Goal: Information Seeking & Learning: Check status

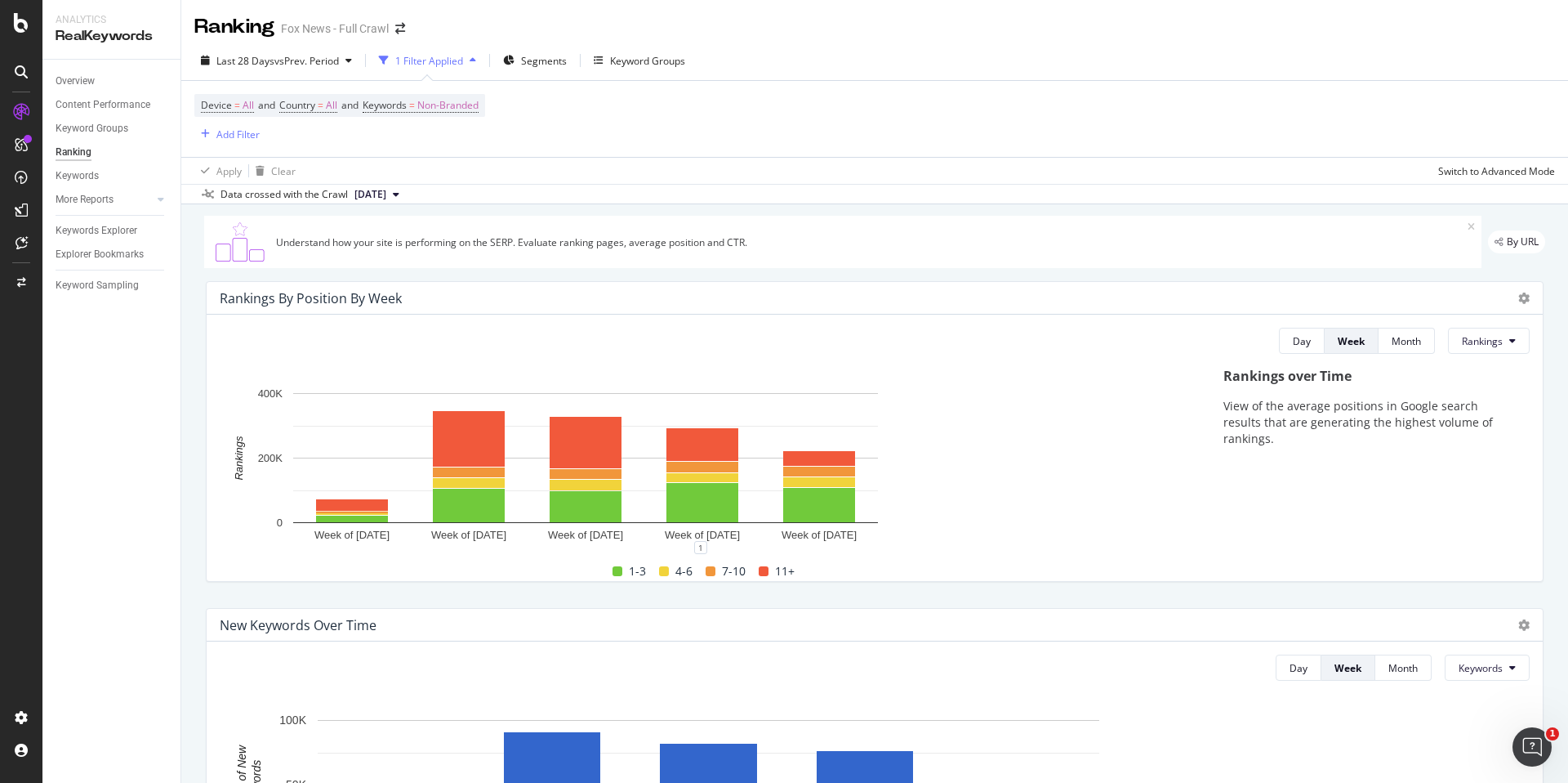
scroll to position [1503, 0]
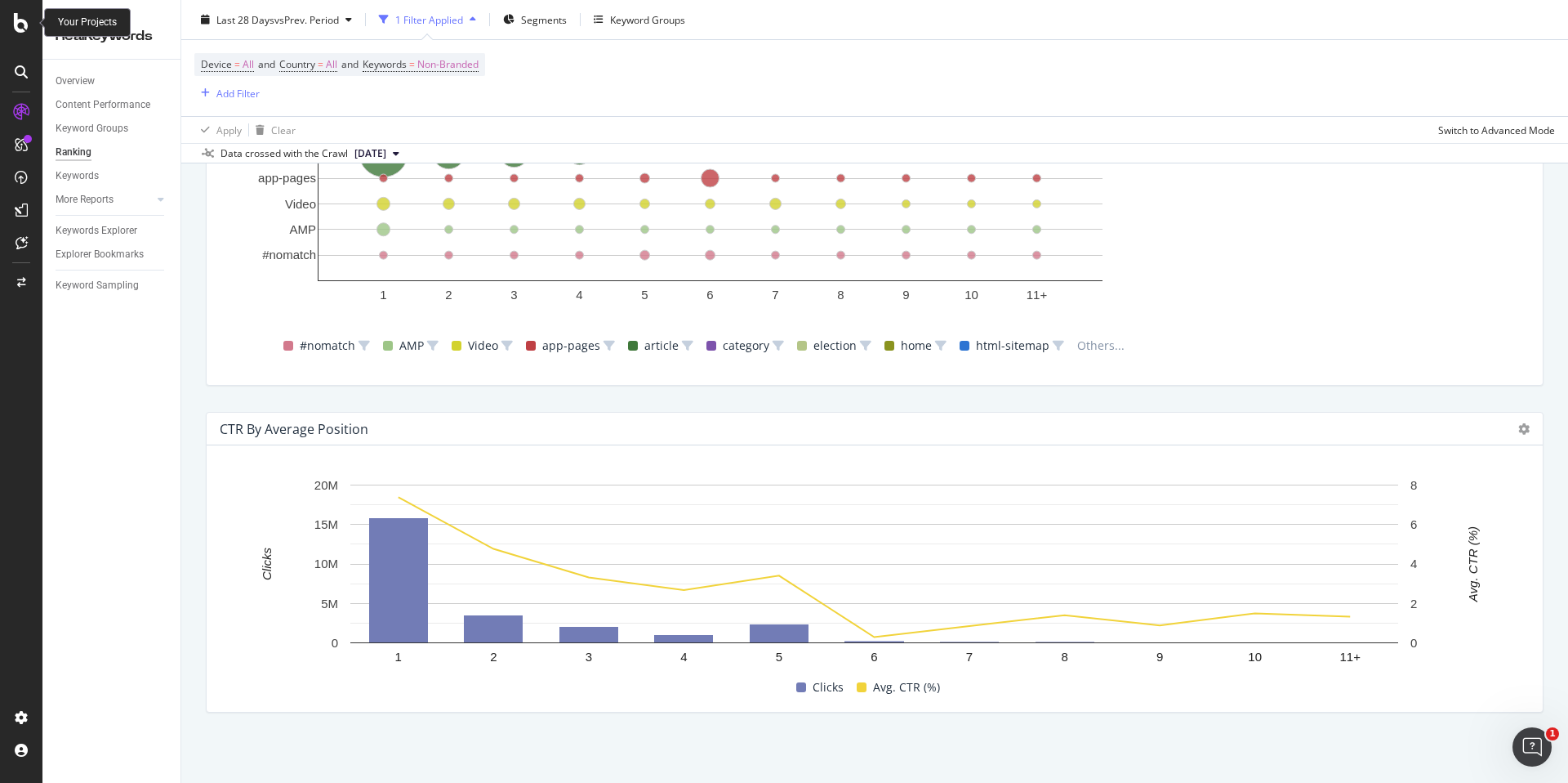
click at [29, 29] on div at bounding box center [21, 23] width 39 height 20
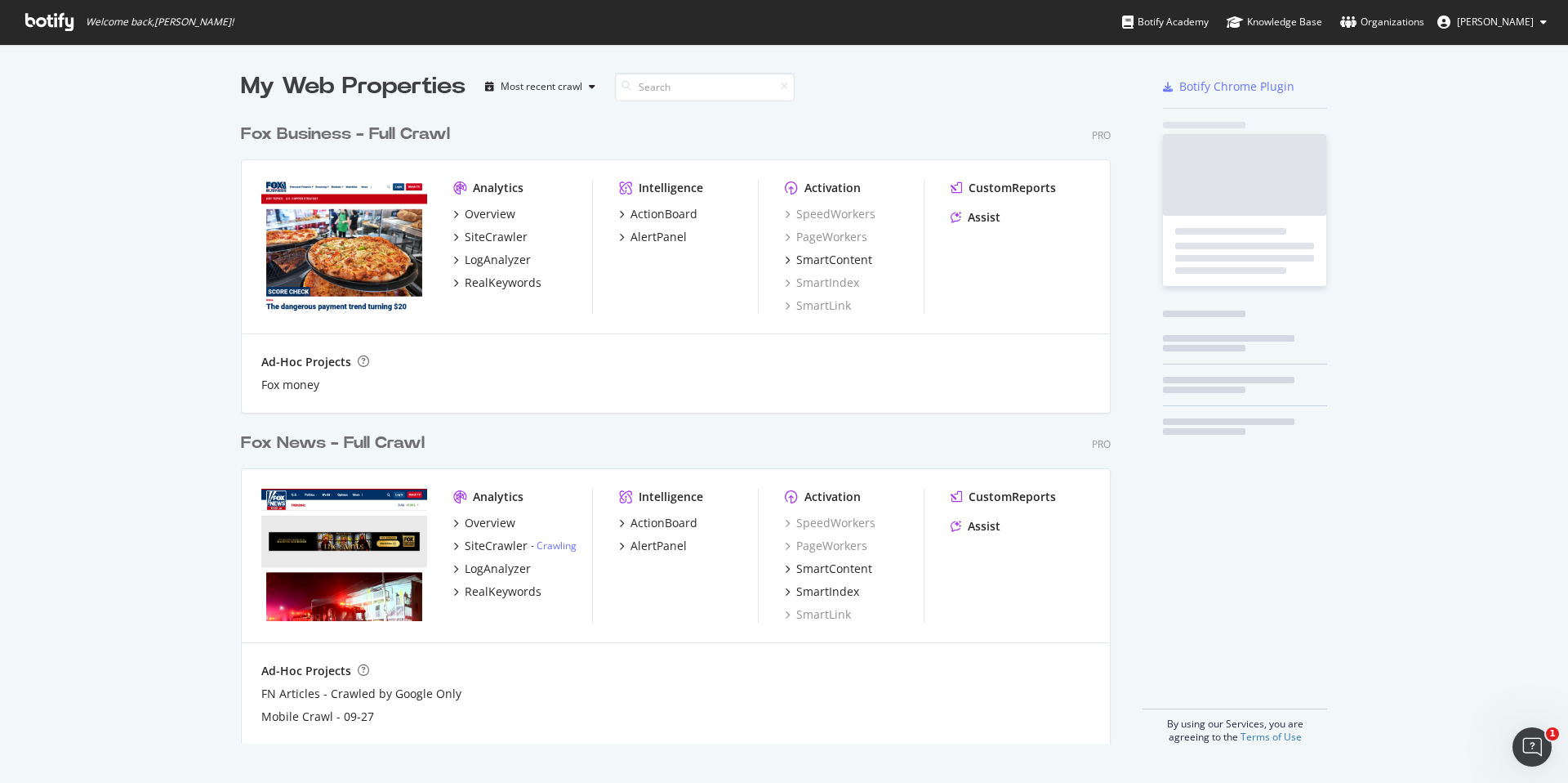
scroll to position [783, 1568]
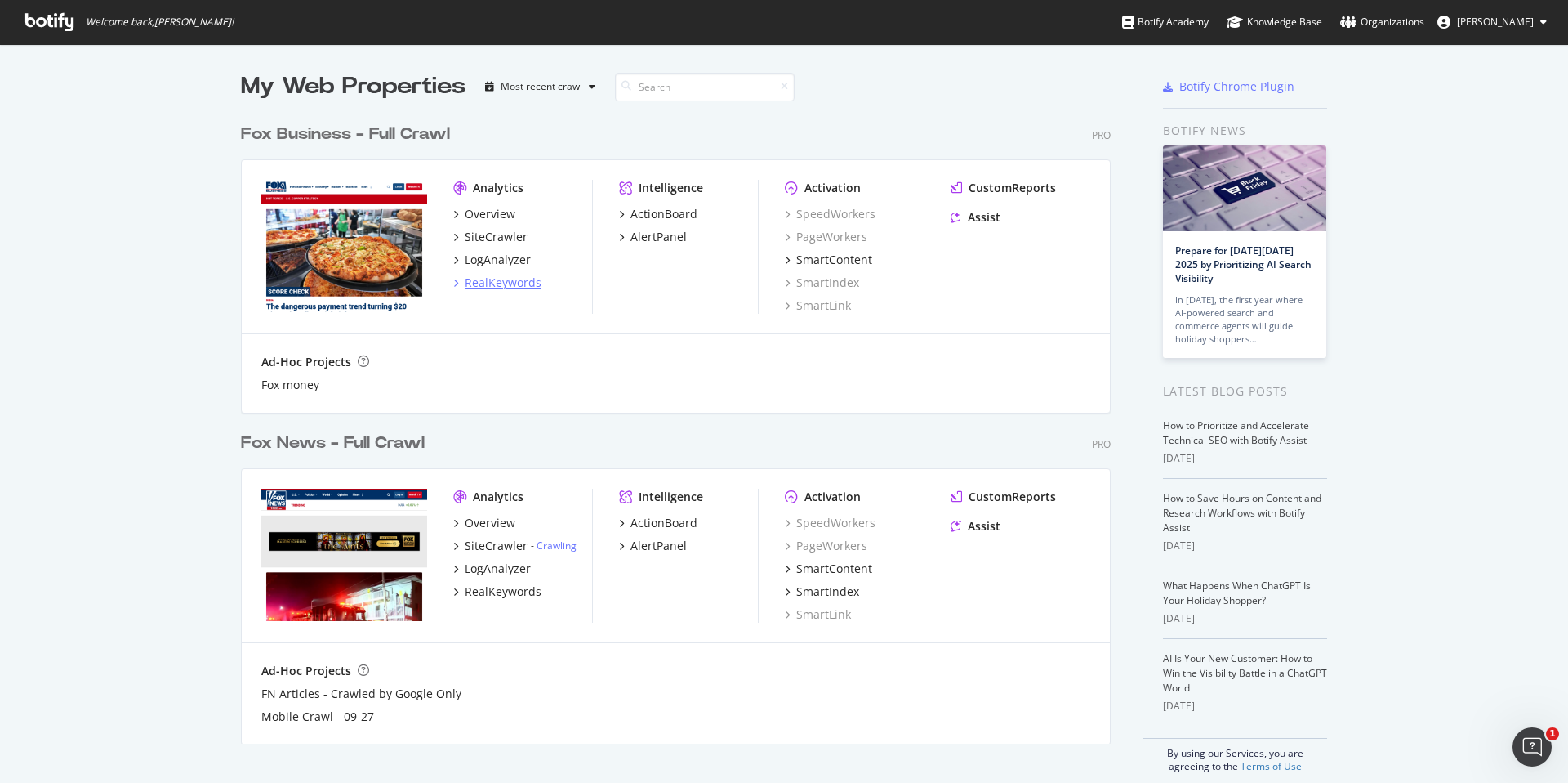
click at [504, 284] on div "RealKeywords" at bounding box center [502, 283] width 77 height 16
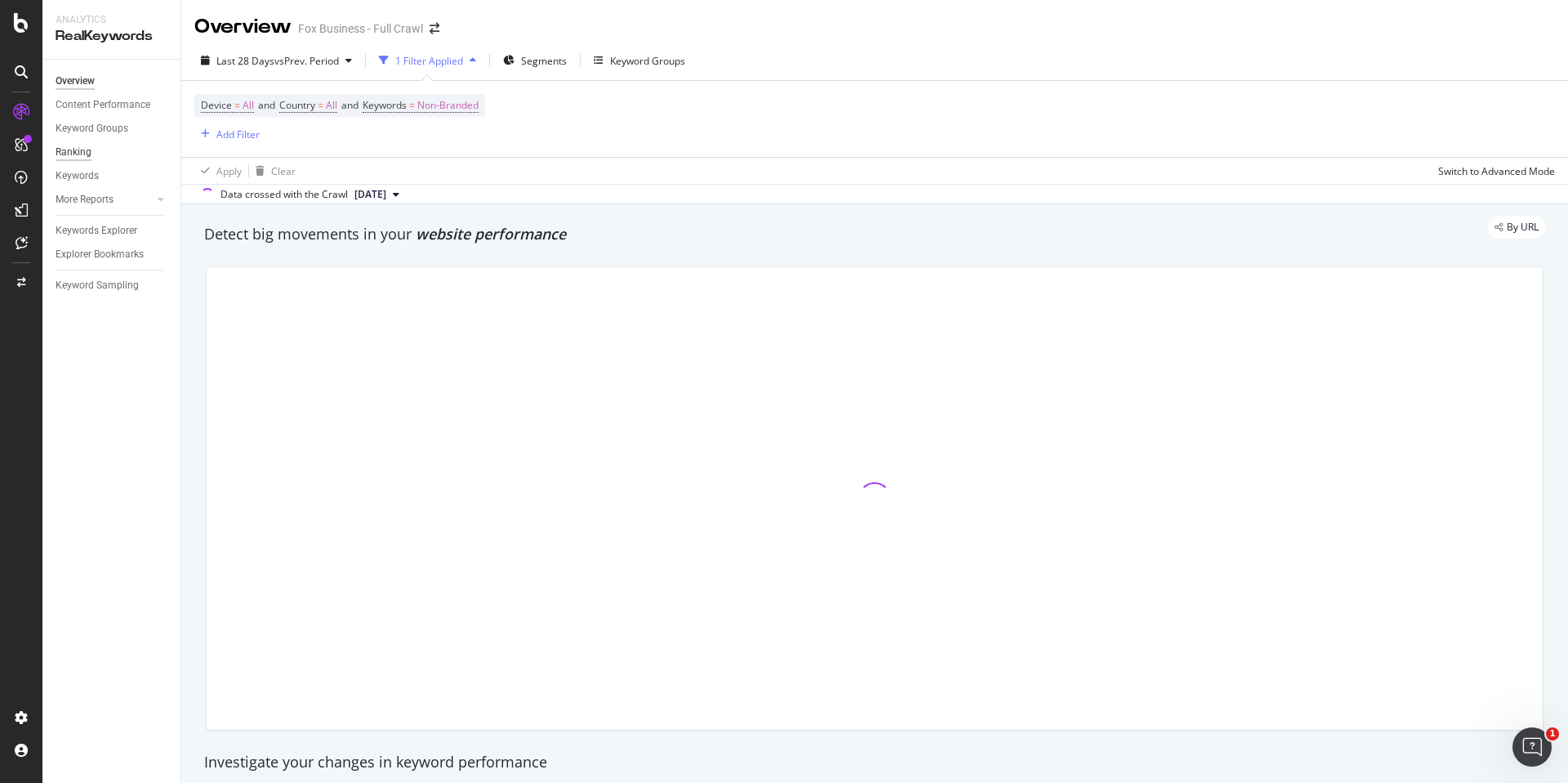
click at [76, 150] on div "Ranking" at bounding box center [73, 152] width 36 height 17
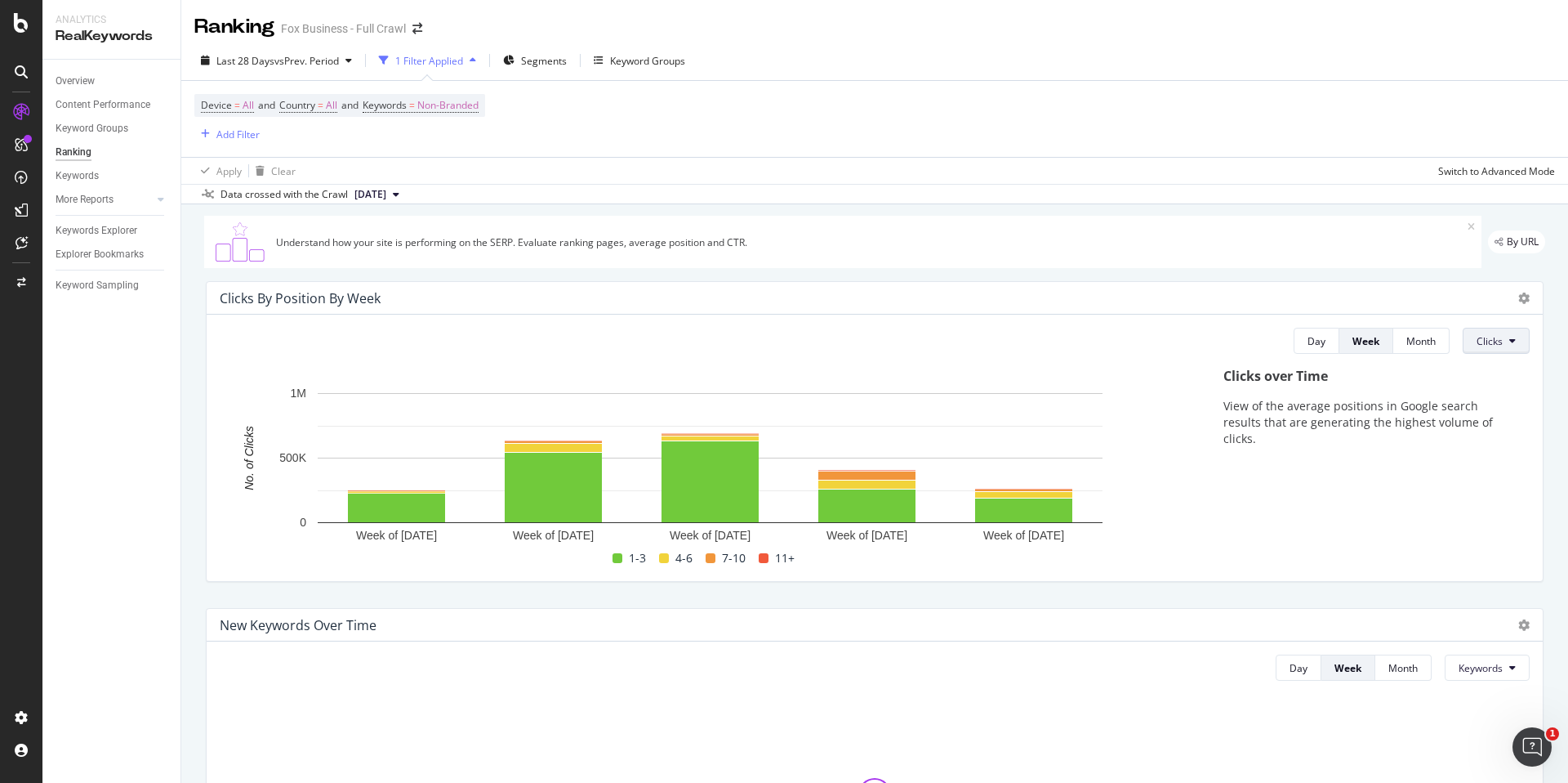
click at [1495, 348] on button "Clicks" at bounding box center [1496, 340] width 67 height 26
click at [1505, 373] on span "Rankings" at bounding box center [1508, 373] width 62 height 15
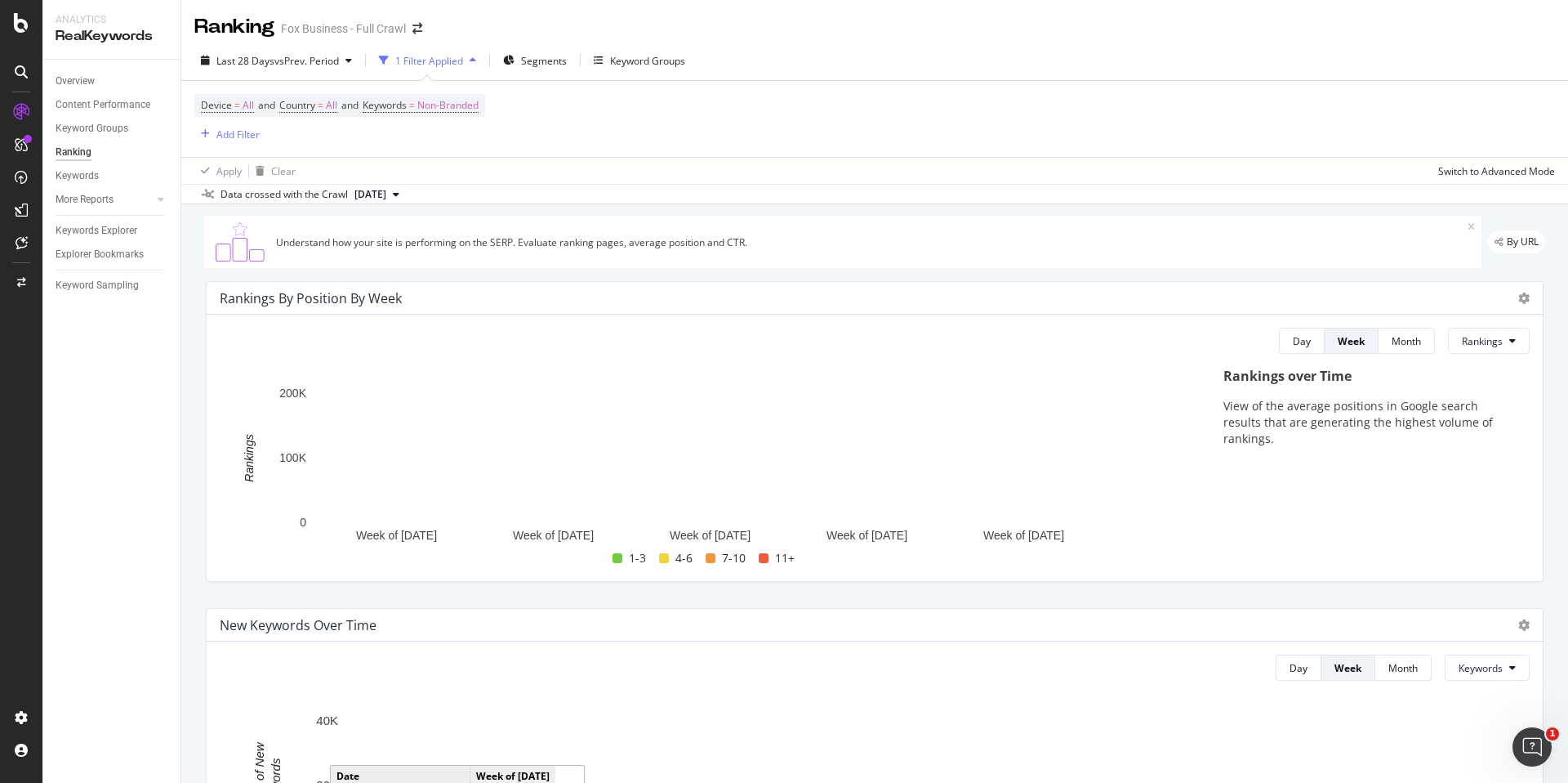
scroll to position [1, 0]
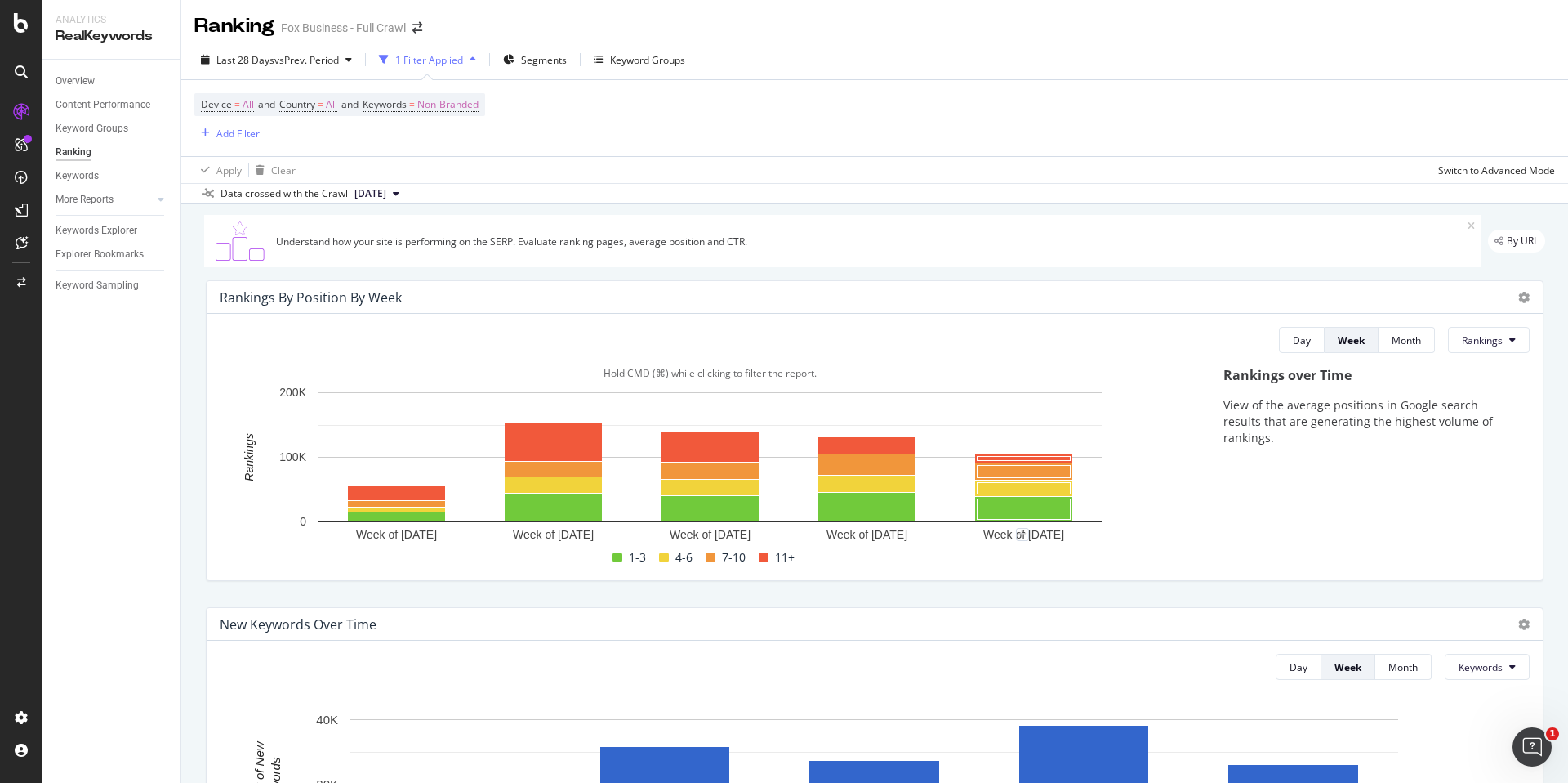
click at [1158, 533] on rect "A chart." at bounding box center [709, 465] width 980 height 162
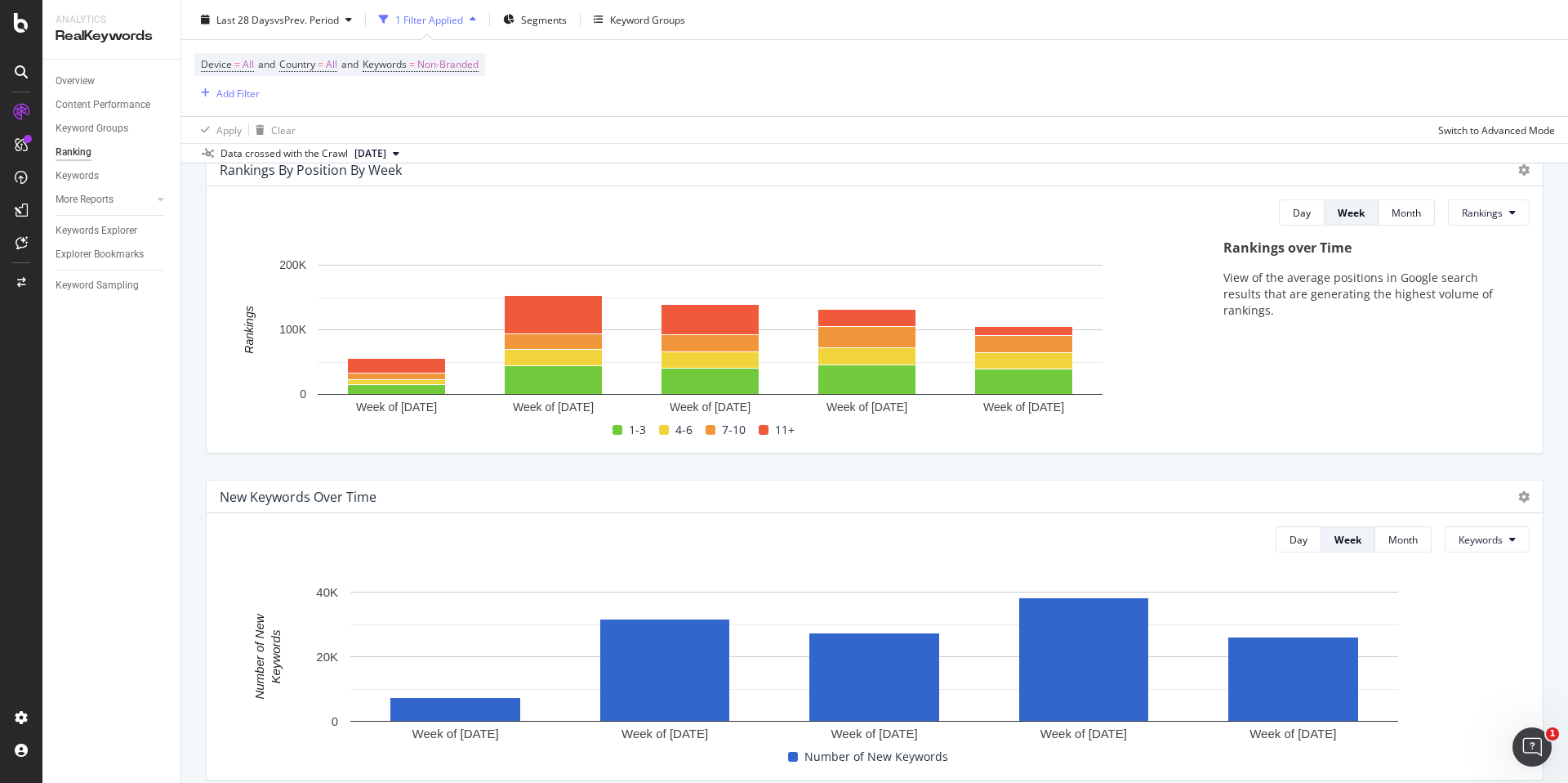
scroll to position [0, 0]
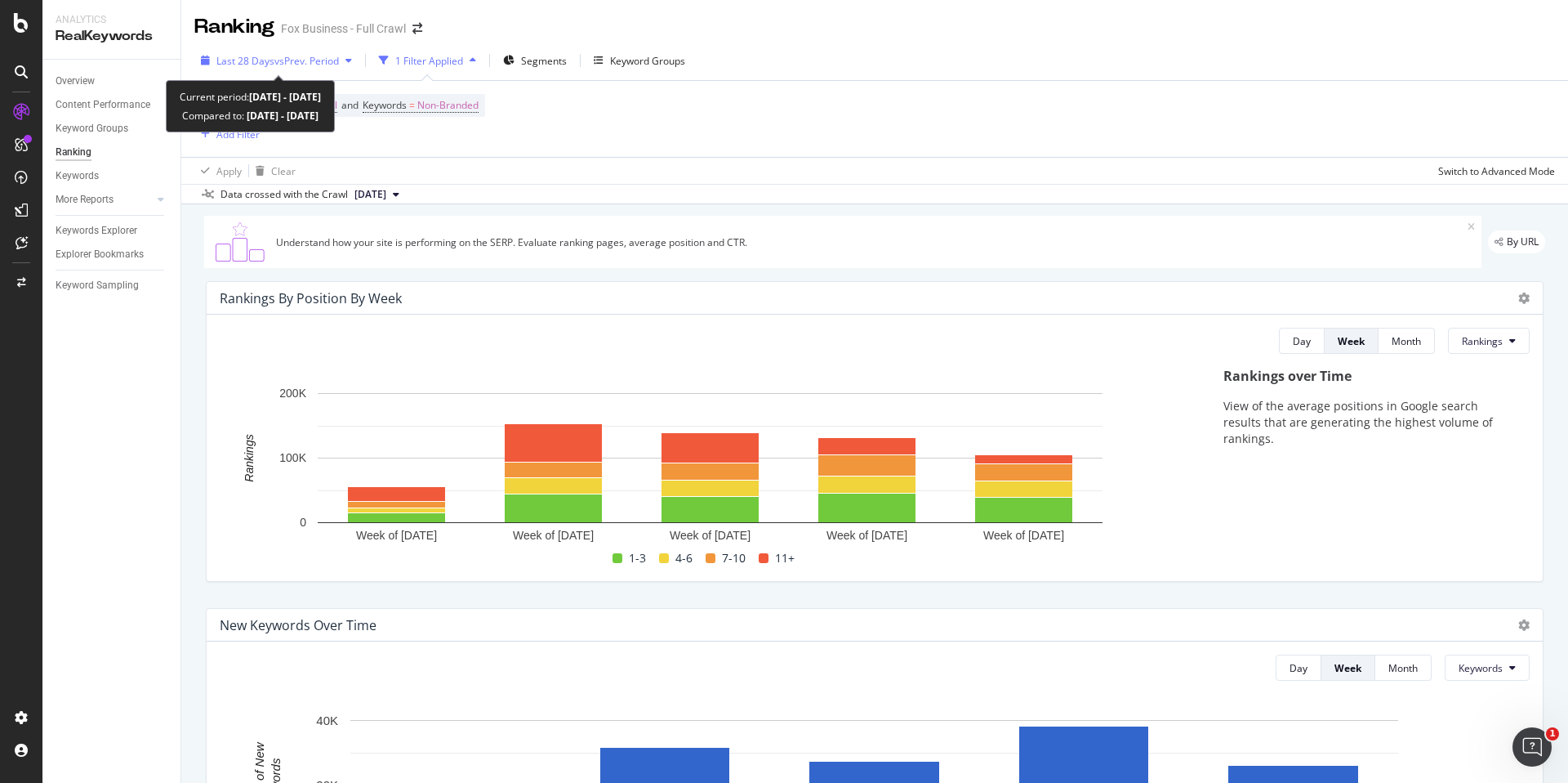
click at [349, 61] on icon "button" at bounding box center [348, 60] width 6 height 10
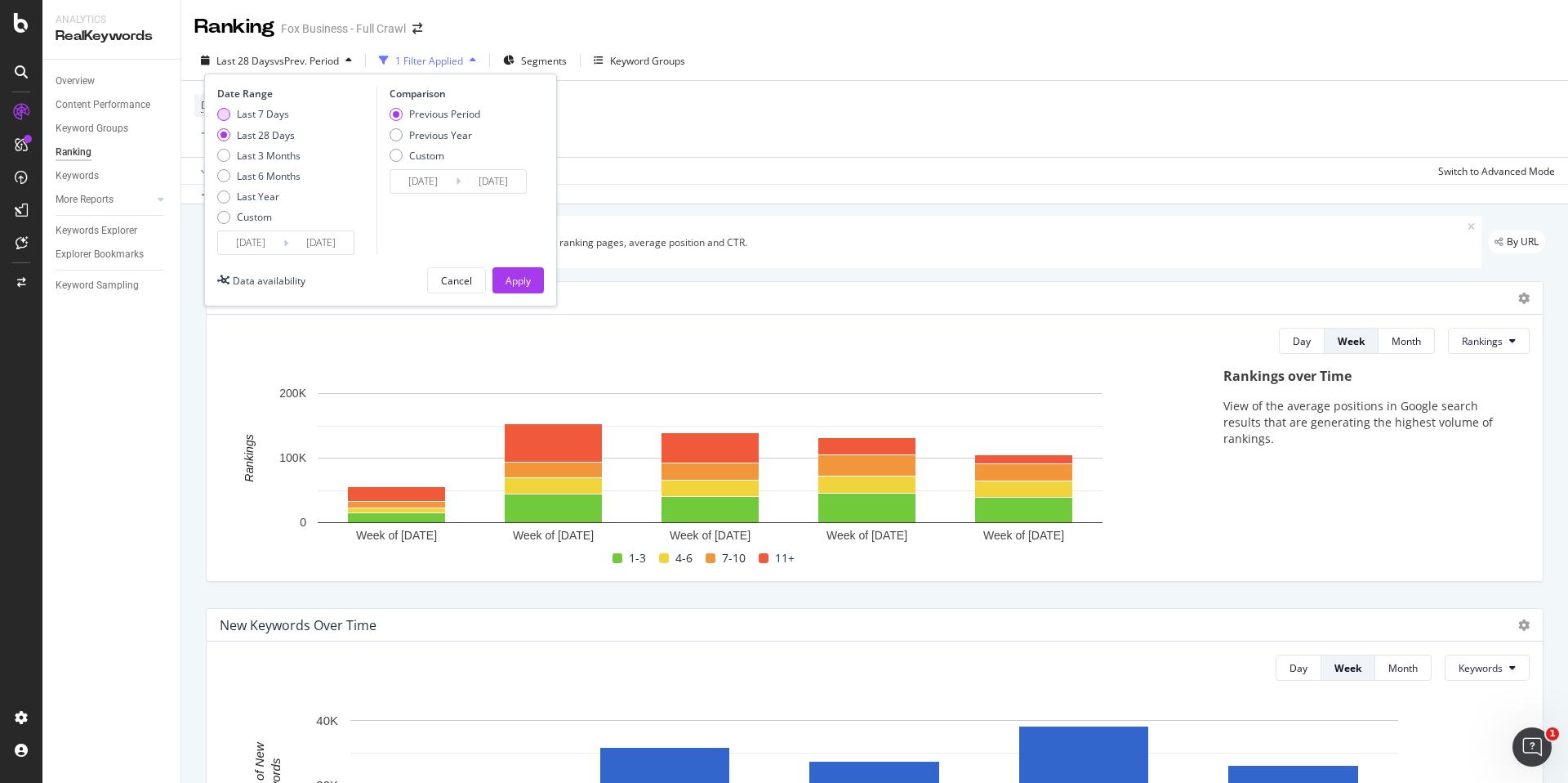
click at [226, 117] on div "Last 7 Days" at bounding box center [223, 114] width 13 height 13
type input "[DATE]"
click at [227, 134] on div "Last 28 Days" at bounding box center [223, 134] width 13 height 13
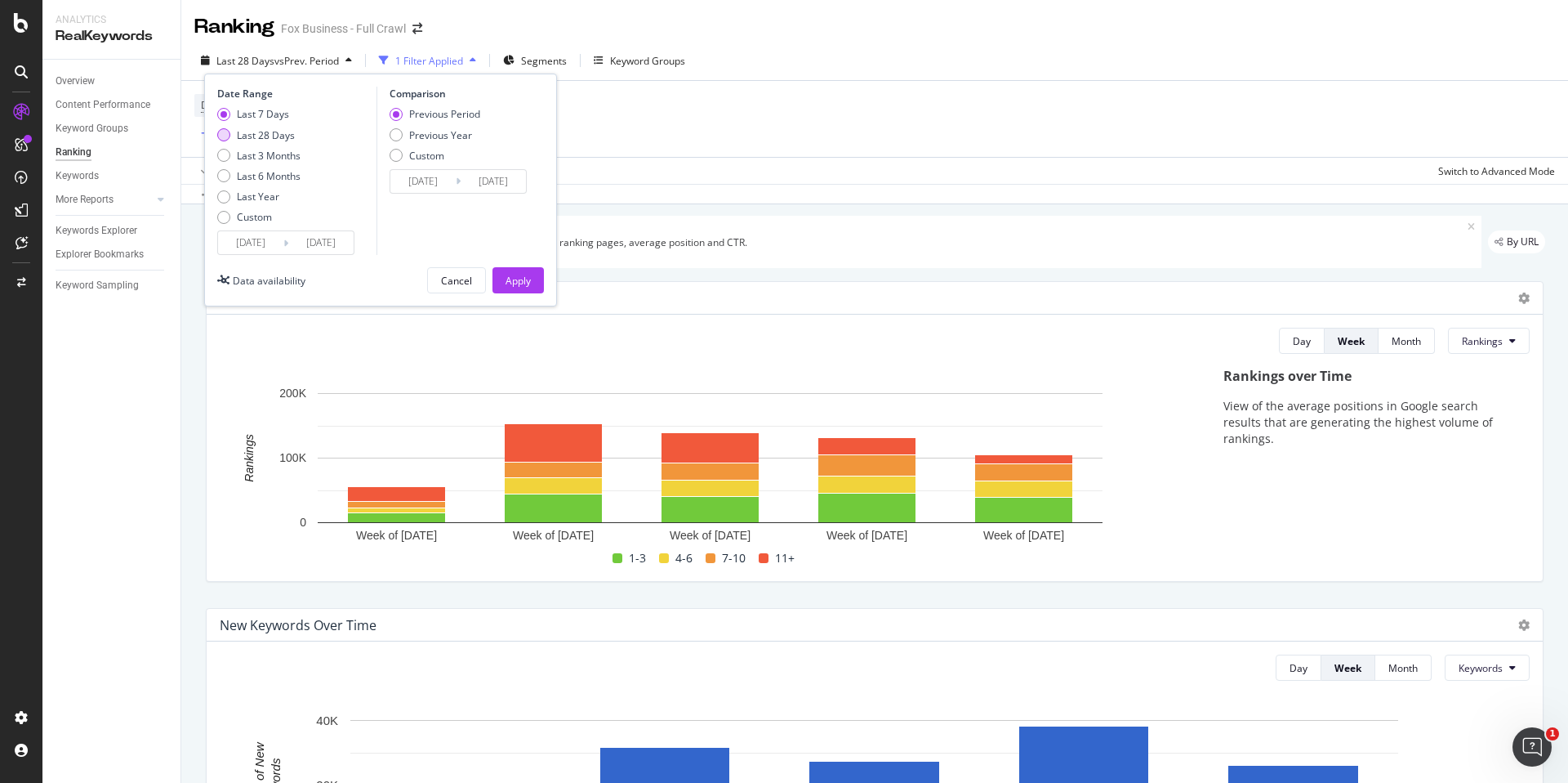
type input "[DATE]"
click at [263, 240] on input "[DATE]" at bounding box center [250, 242] width 65 height 23
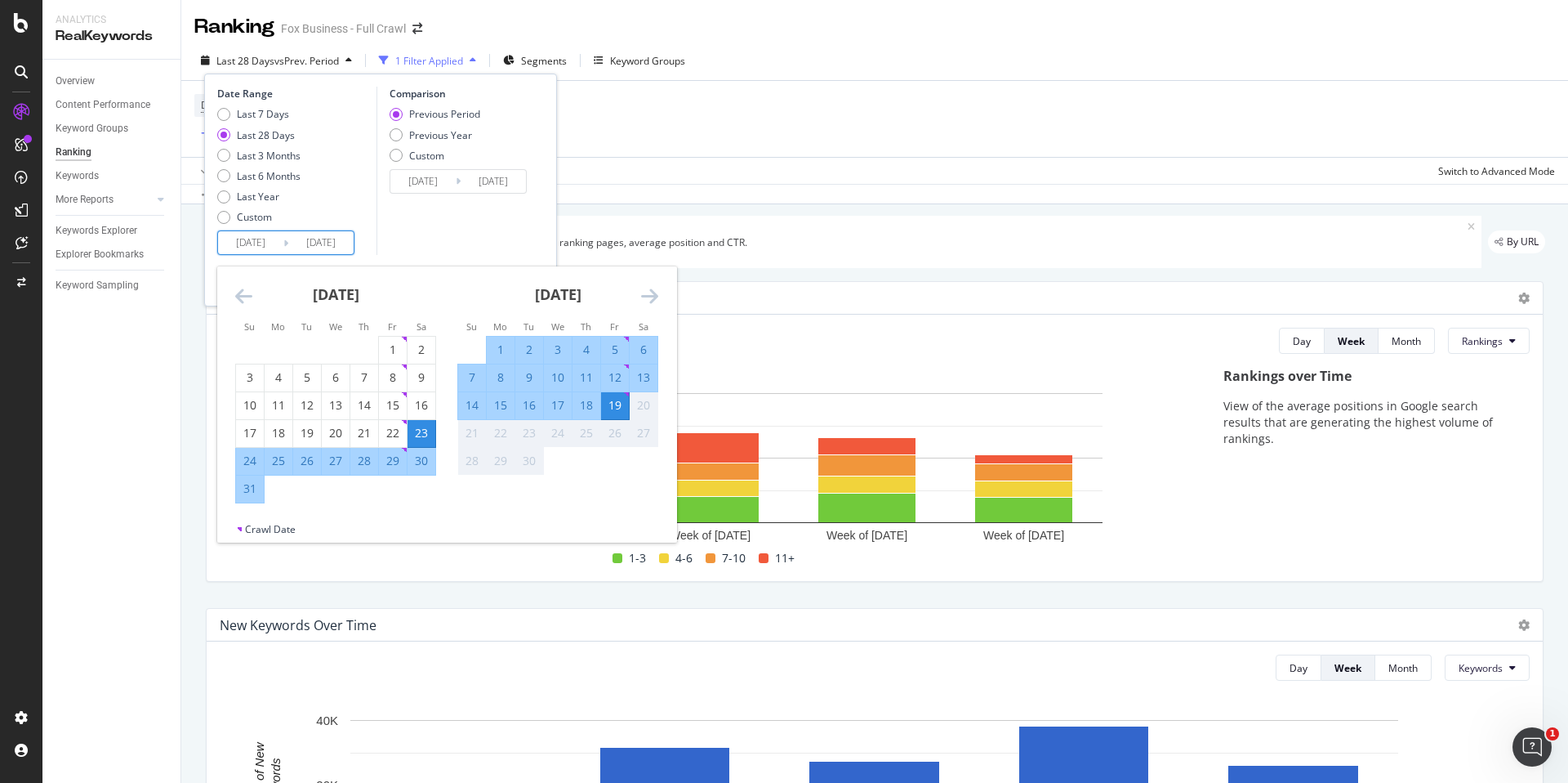
click at [618, 374] on div "12" at bounding box center [615, 377] width 28 height 16
type input "[DATE]"
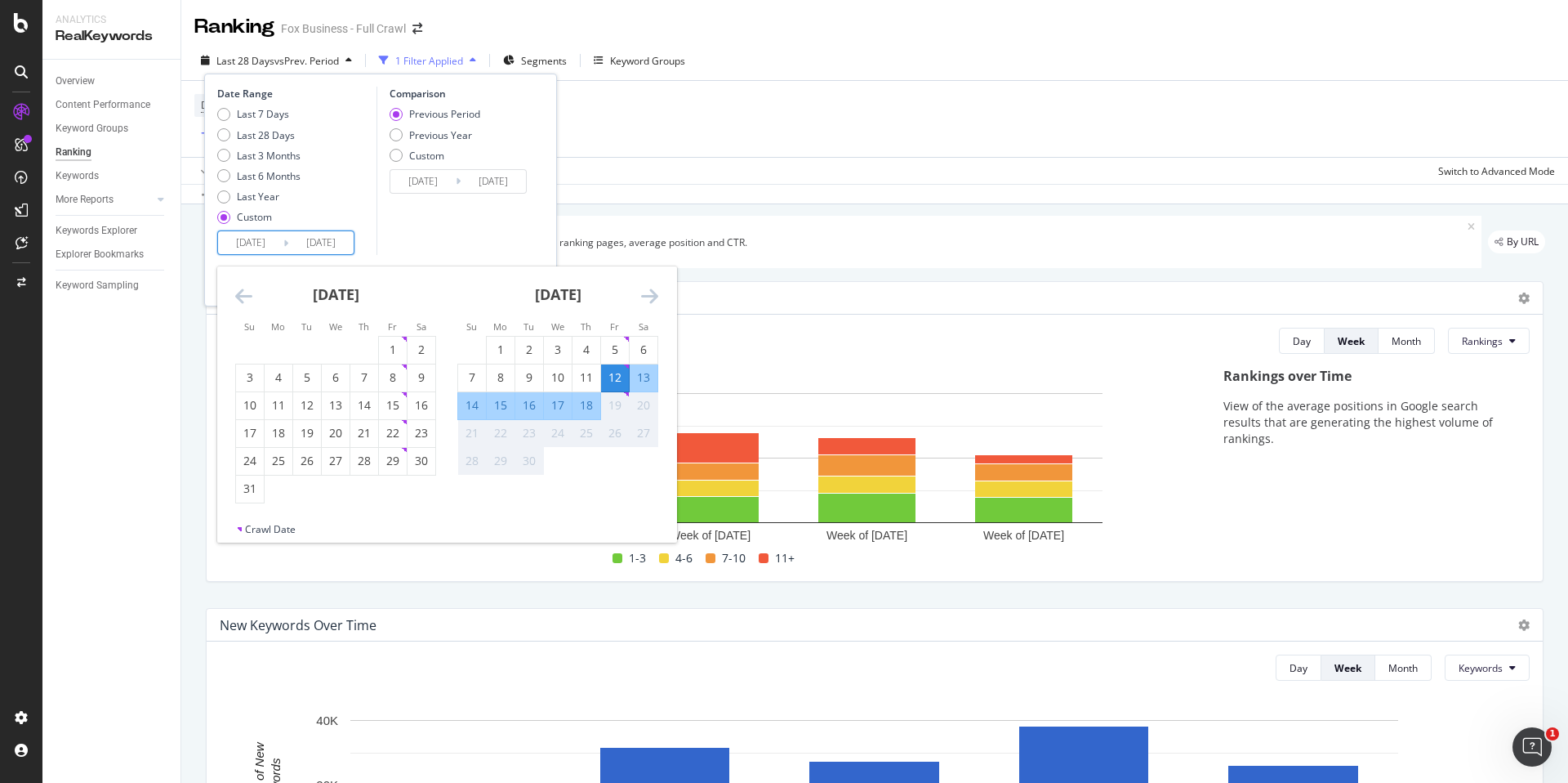
click at [618, 375] on div "12" at bounding box center [615, 377] width 28 height 16
type input "[DATE]"
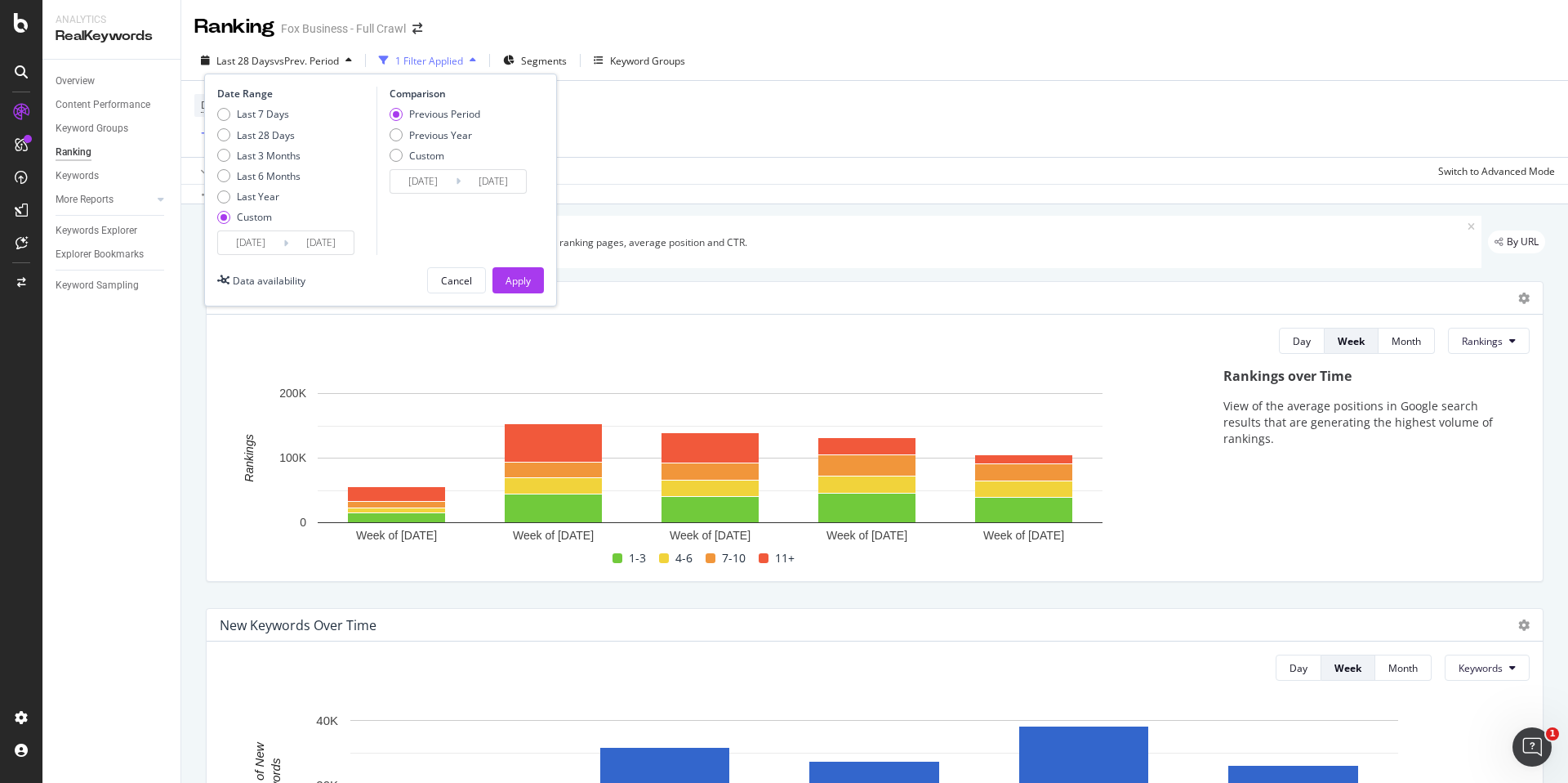
click at [229, 213] on div "Custom" at bounding box center [223, 217] width 13 height 13
type input "[DATE]"
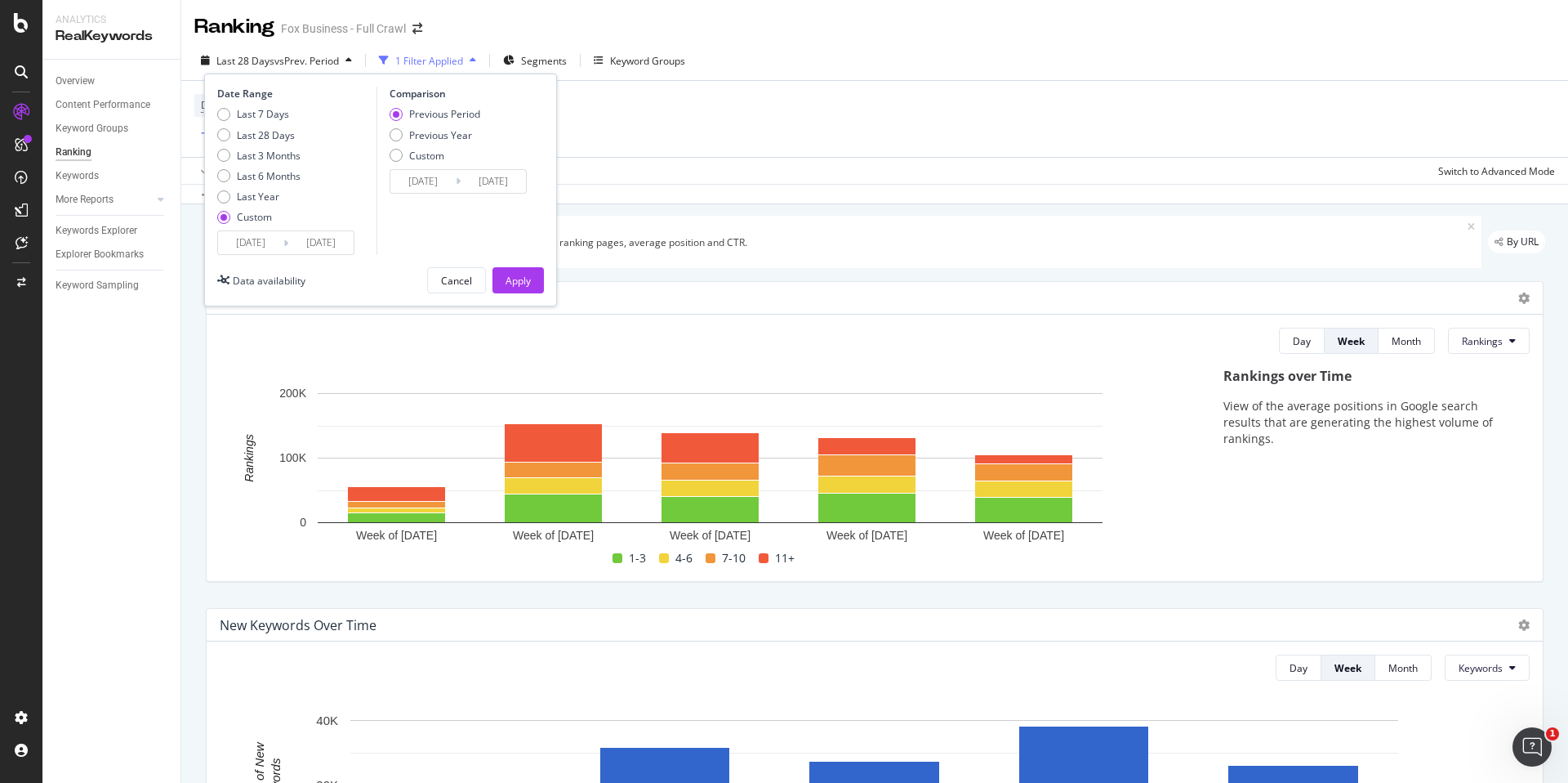
click at [258, 245] on input "[DATE]" at bounding box center [250, 242] width 65 height 23
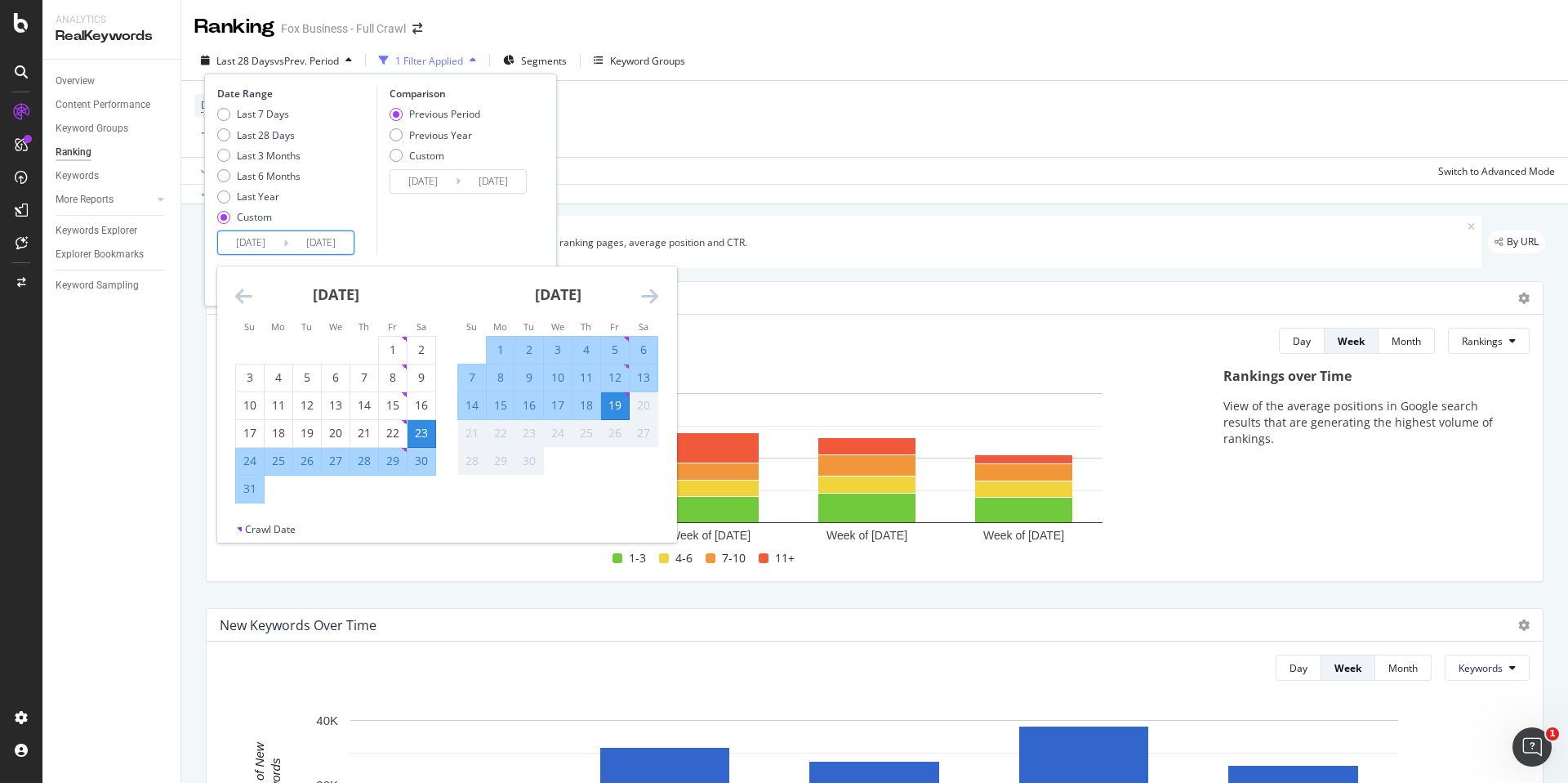
click at [426, 433] on div "23" at bounding box center [421, 433] width 28 height 16
click at [618, 375] on div "12" at bounding box center [615, 377] width 28 height 16
type input "[DATE]"
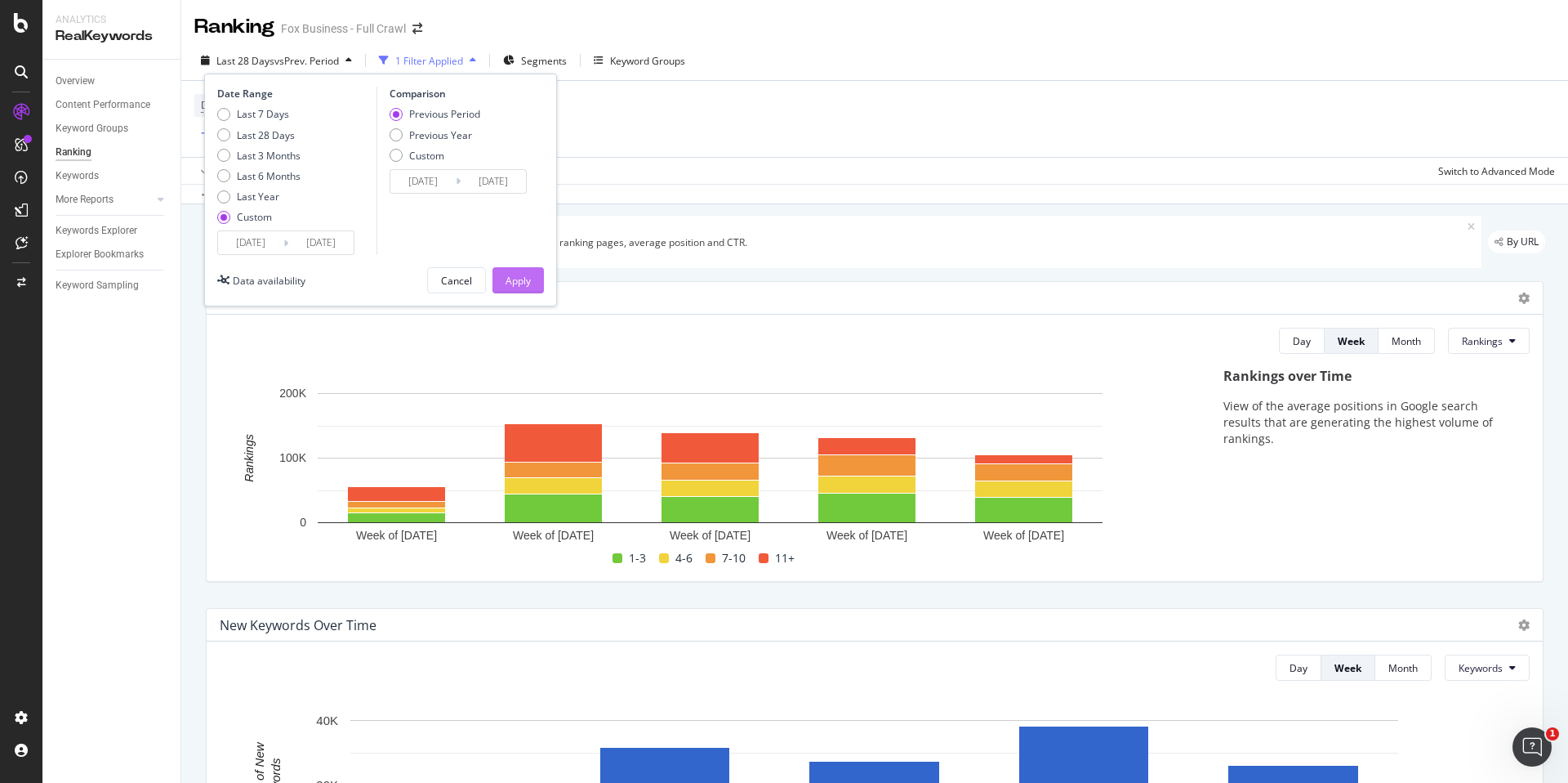
click at [529, 283] on div "Apply" at bounding box center [518, 280] width 25 height 14
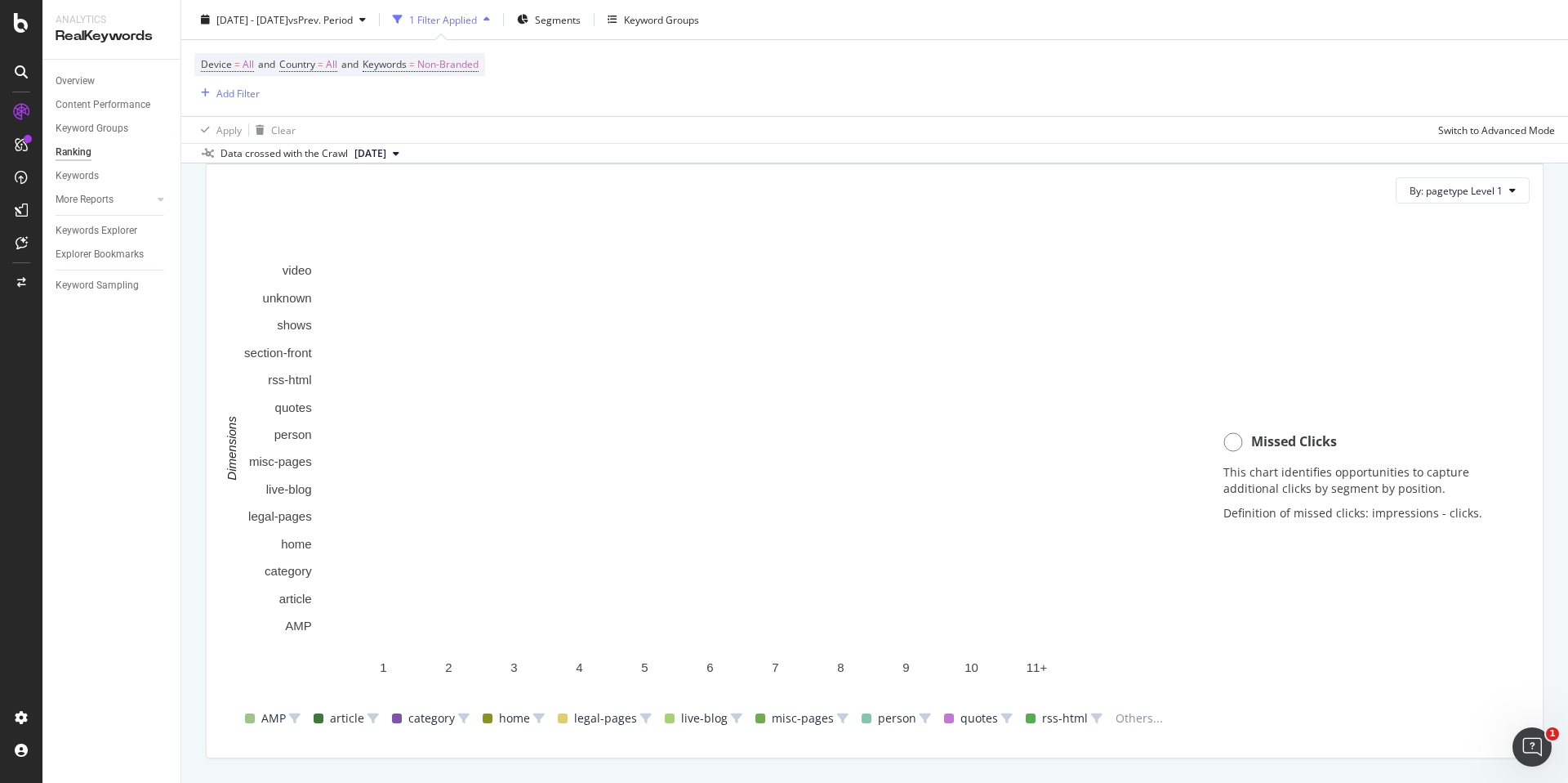
scroll to position [1503, 0]
